Goal: Task Accomplishment & Management: Use online tool/utility

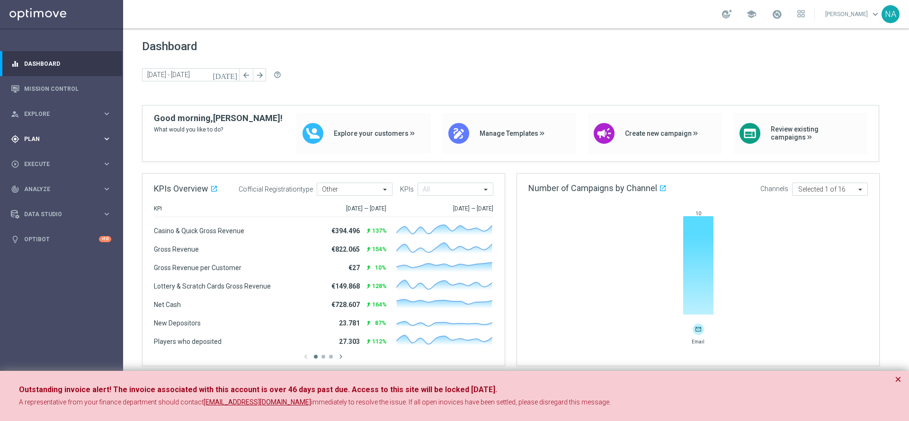
click at [35, 143] on div "gps_fixed Plan keyboard_arrow_right" at bounding box center [61, 138] width 122 height 25
click at [45, 159] on link "Target Groups" at bounding box center [62, 159] width 74 height 8
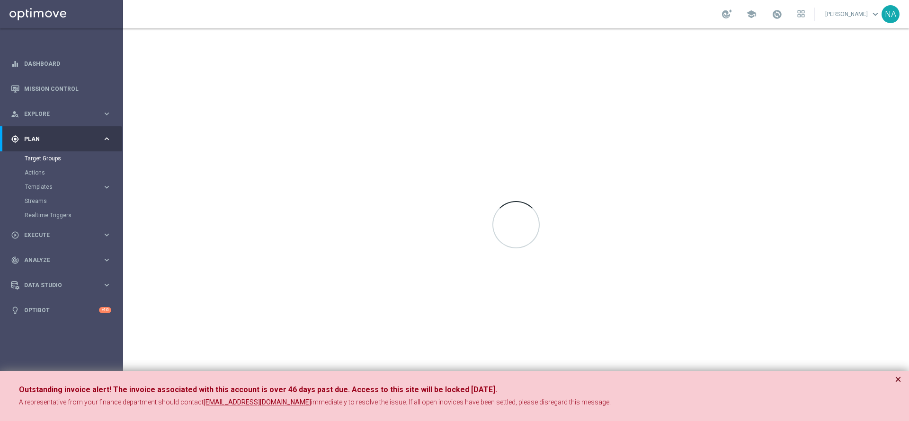
click at [605, 280] on button "×" at bounding box center [898, 379] width 7 height 11
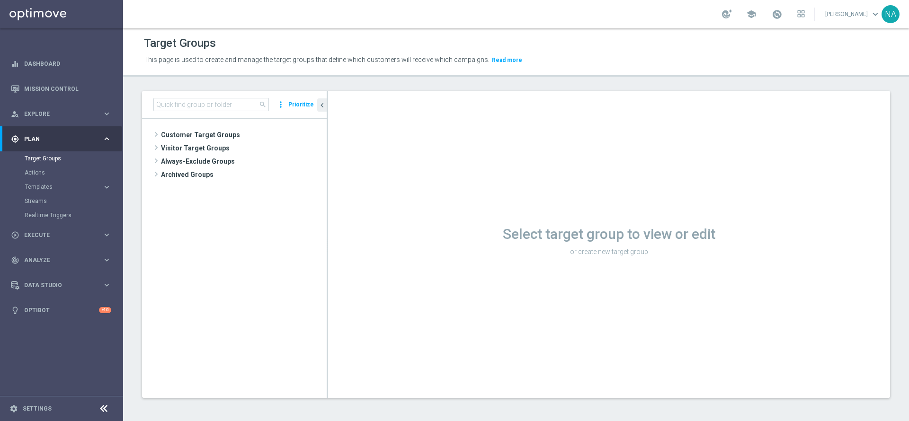
click at [248, 80] on div "Target Groups This page is used to create and manage the target groups that def…" at bounding box center [516, 224] width 786 height 393
click at [230, 75] on header "Target Groups This page is used to create and manage the target groups that def…" at bounding box center [516, 52] width 786 height 48
